Goal: Check status: Check status

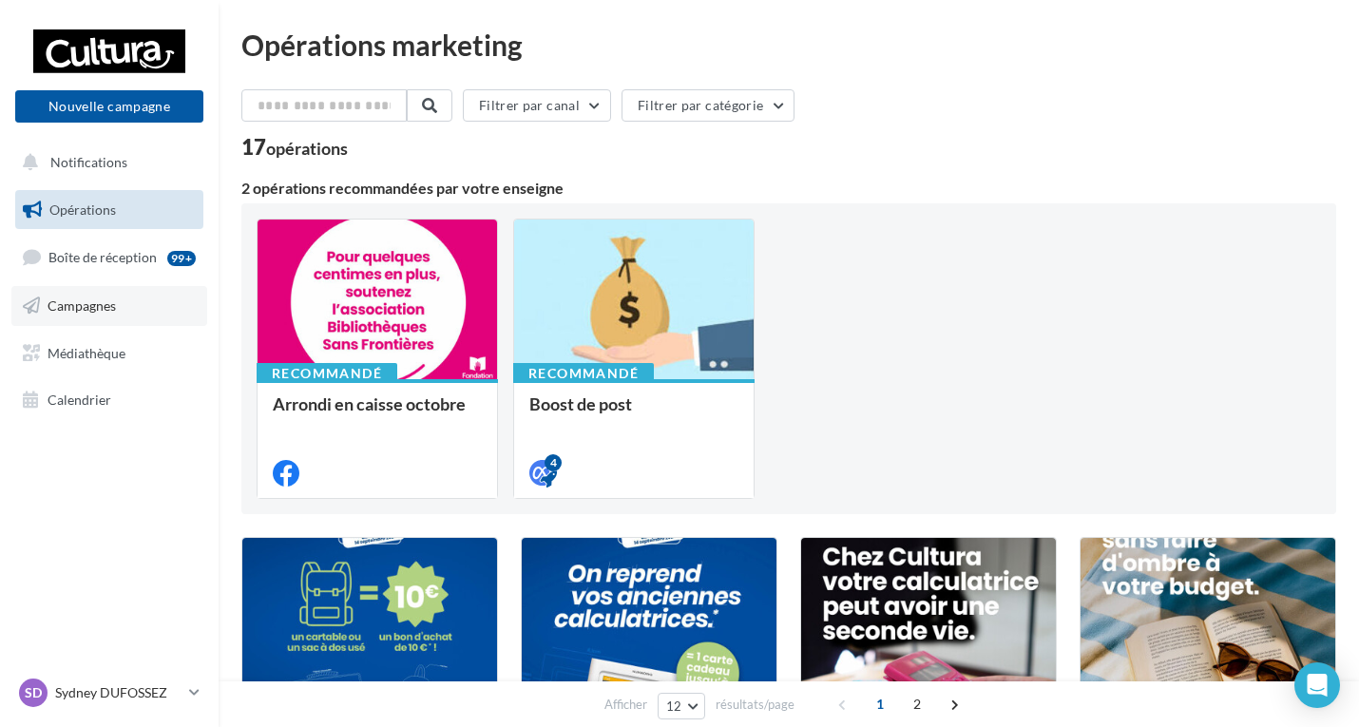
click at [76, 322] on link "Campagnes" at bounding box center [109, 306] width 196 height 40
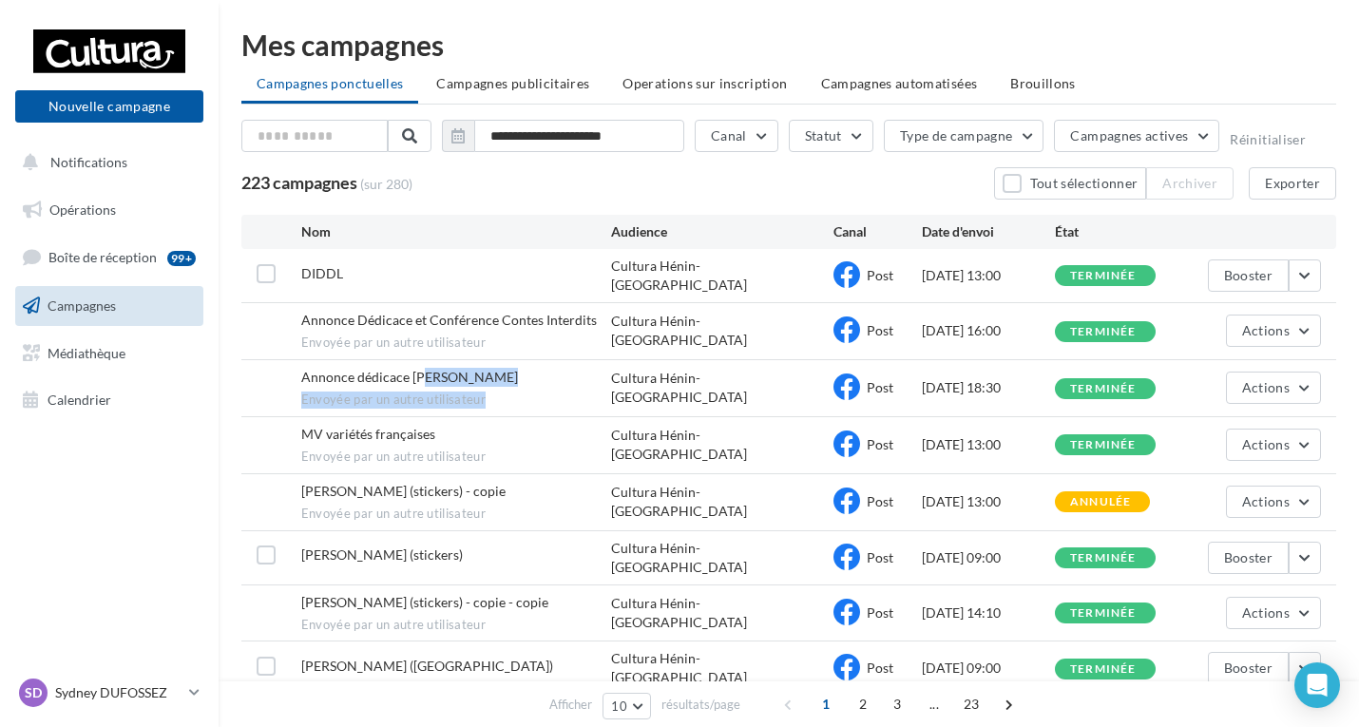
drag, startPoint x: 459, startPoint y: 377, endPoint x: 578, endPoint y: 385, distance: 119.0
click at [578, 385] on div "Annonce dédicace Chris Joyz Envoyée par un autre utilisateur" at bounding box center [456, 388] width 311 height 41
click at [563, 180] on div "223 campagnes (sur 280) Tout sélectionner Archiver Exporter" at bounding box center [788, 183] width 1095 height 32
click at [462, 137] on icon "button" at bounding box center [457, 135] width 13 height 15
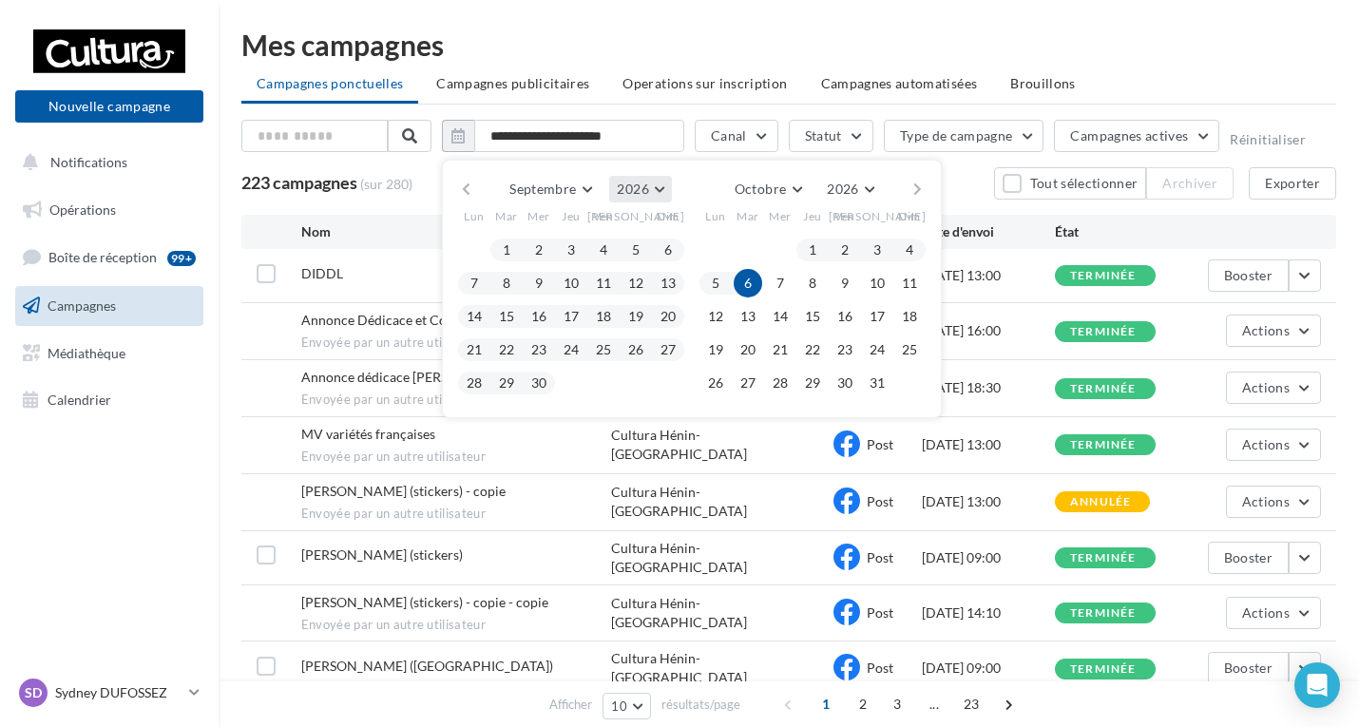
click at [651, 187] on button "2026" at bounding box center [640, 189] width 62 height 27
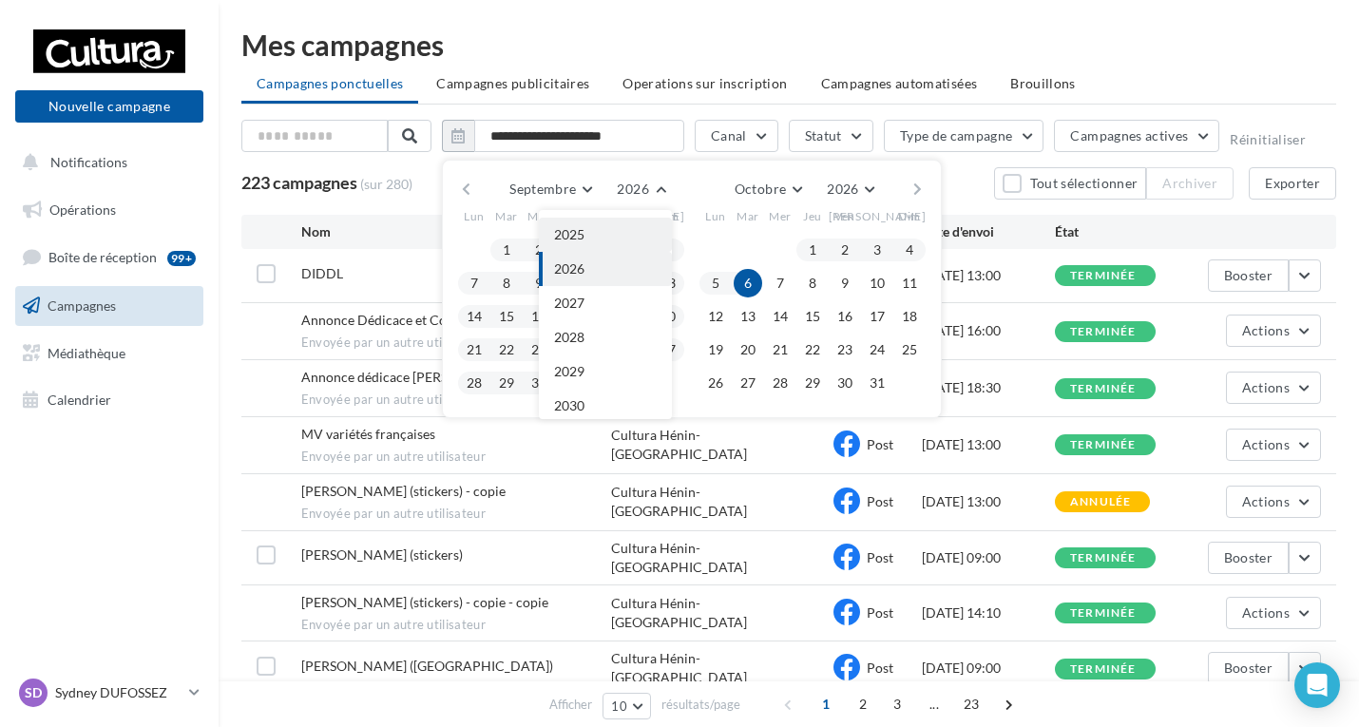
click at [571, 224] on button "2025" at bounding box center [605, 235] width 133 height 34
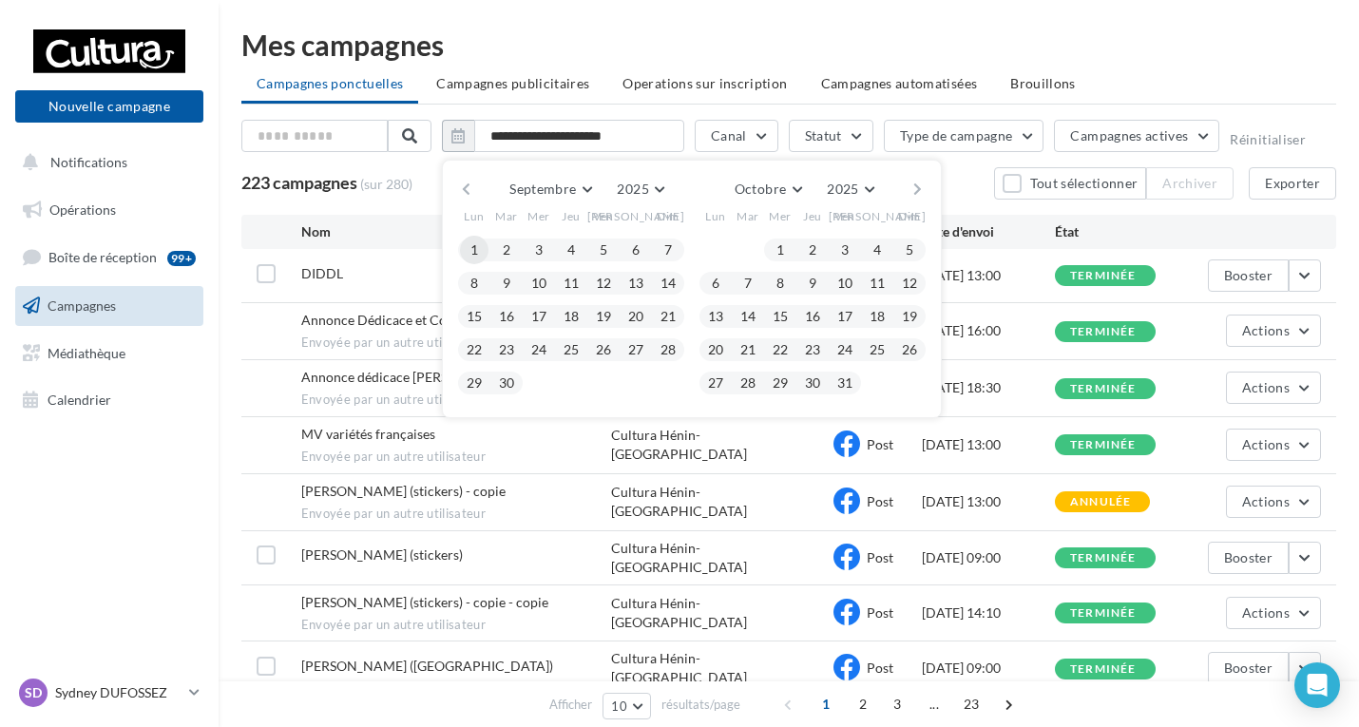
click at [470, 249] on button "1" at bounding box center [474, 250] width 29 height 29
click at [503, 381] on button "30" at bounding box center [506, 383] width 29 height 29
type input "**********"
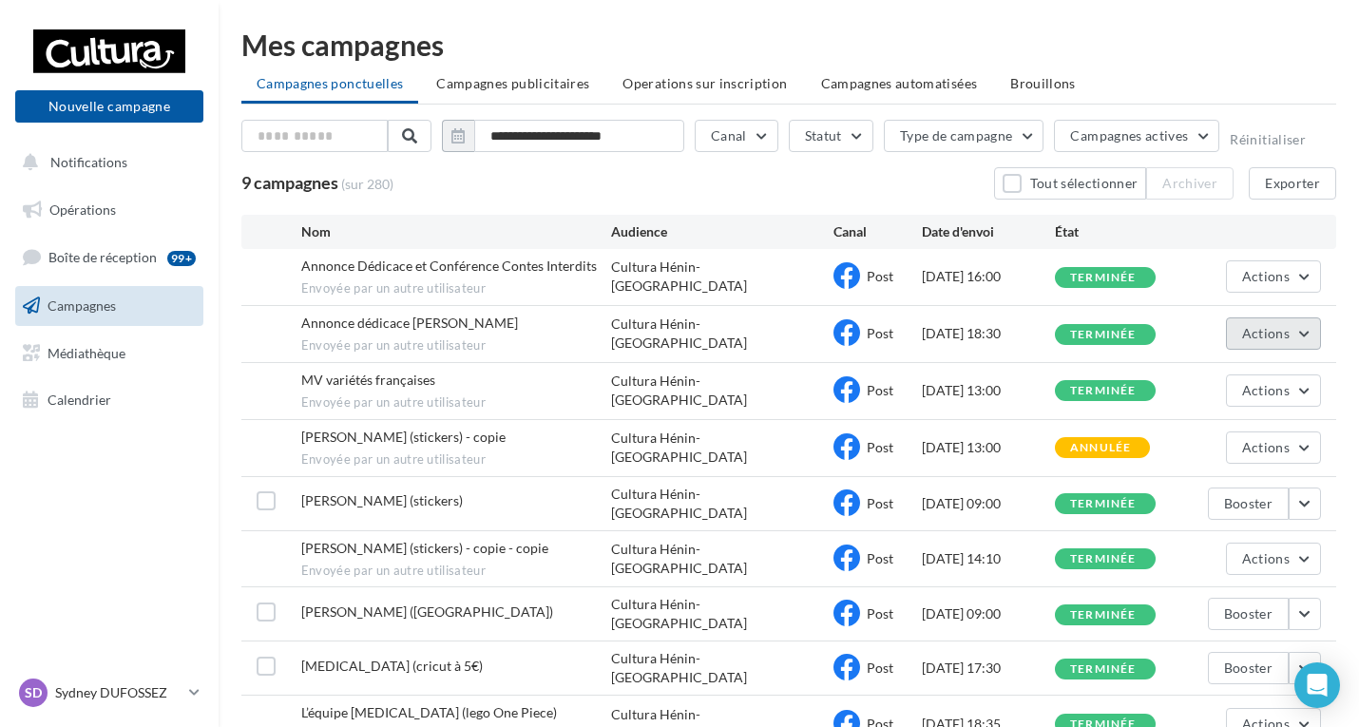
click at [1297, 335] on button "Actions" at bounding box center [1273, 333] width 95 height 32
click at [1199, 377] on button "Voir les résultats" at bounding box center [1226, 378] width 190 height 49
click at [1281, 280] on span "Actions" at bounding box center [1266, 276] width 48 height 16
click at [1206, 332] on button "Voir les résultats" at bounding box center [1226, 320] width 190 height 49
click at [1307, 395] on button "Actions" at bounding box center [1273, 390] width 95 height 32
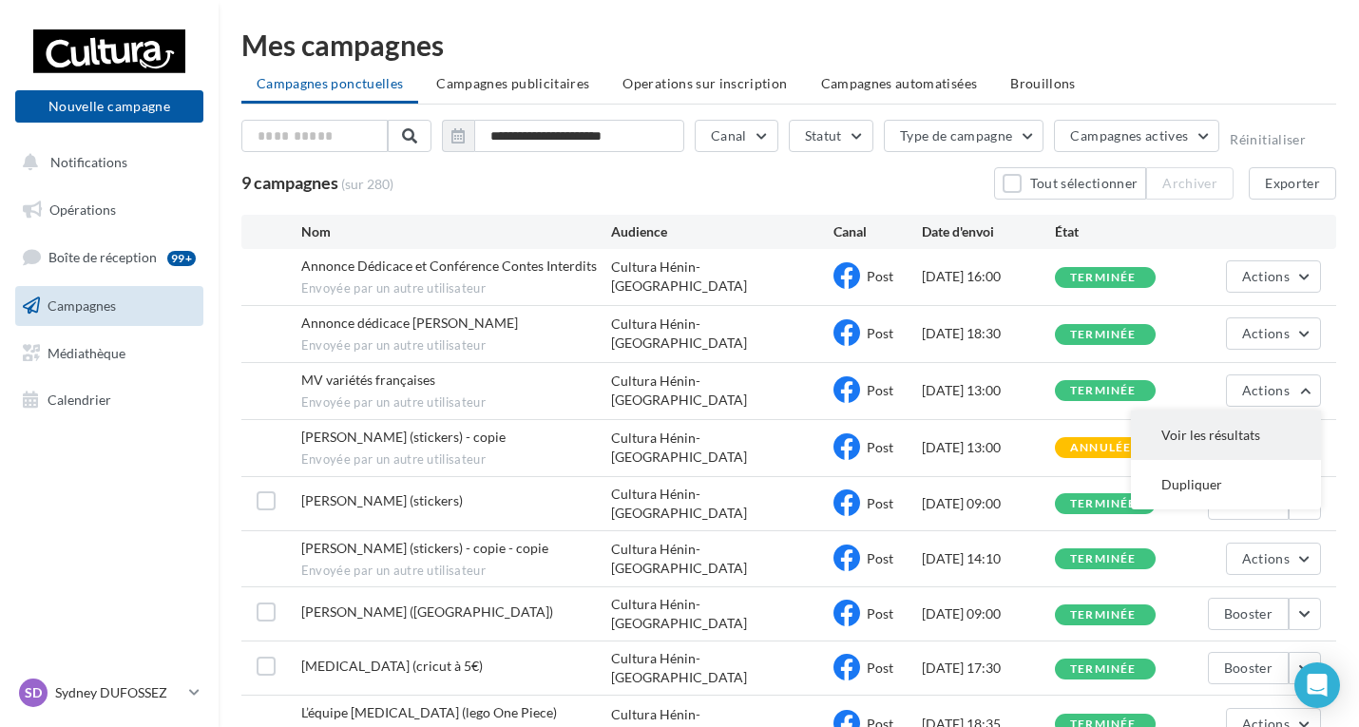
click at [1201, 440] on button "Voir les résultats" at bounding box center [1226, 435] width 190 height 49
